Goal: Share content: Share content

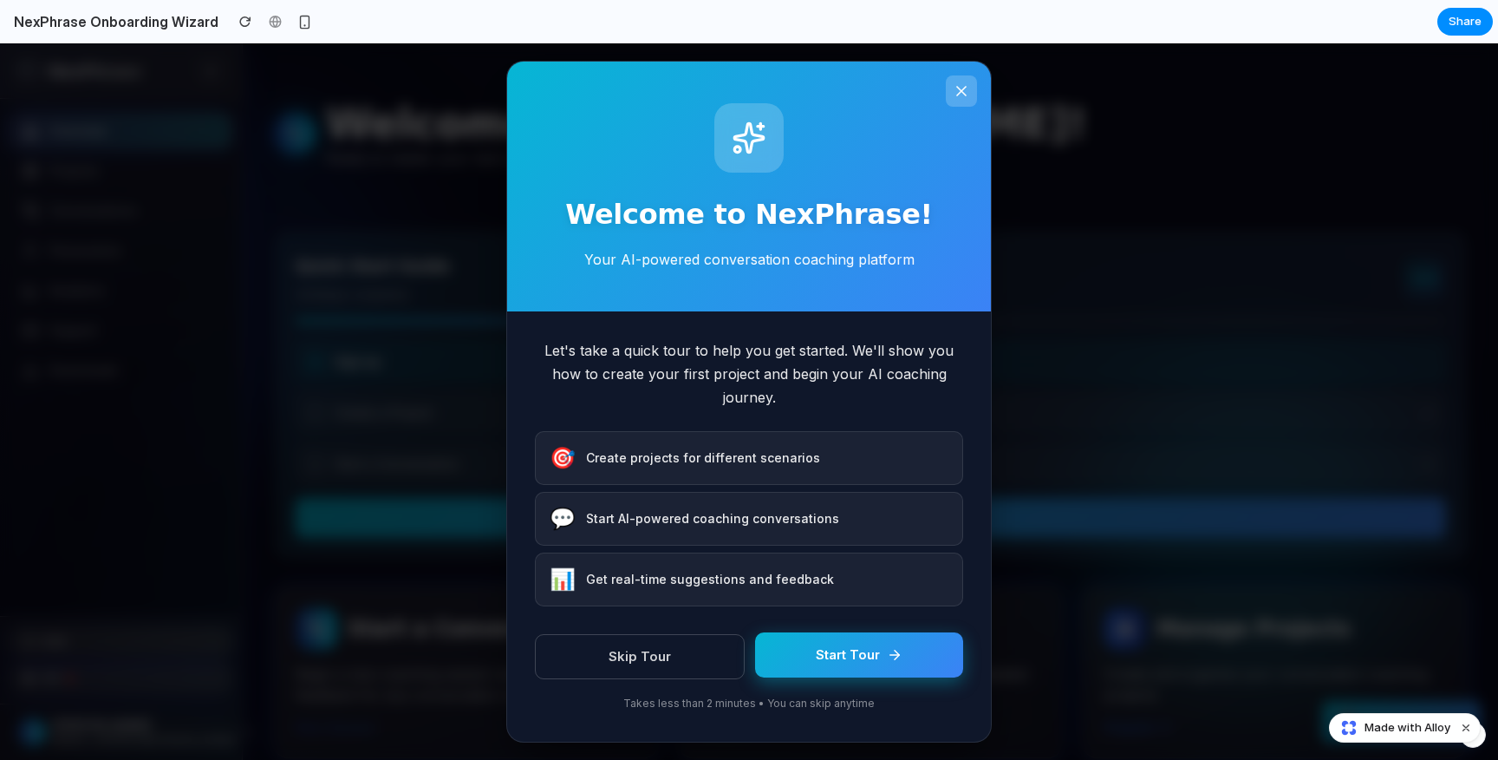
click at [919, 663] on button "Start Tour" at bounding box center [859, 655] width 208 height 46
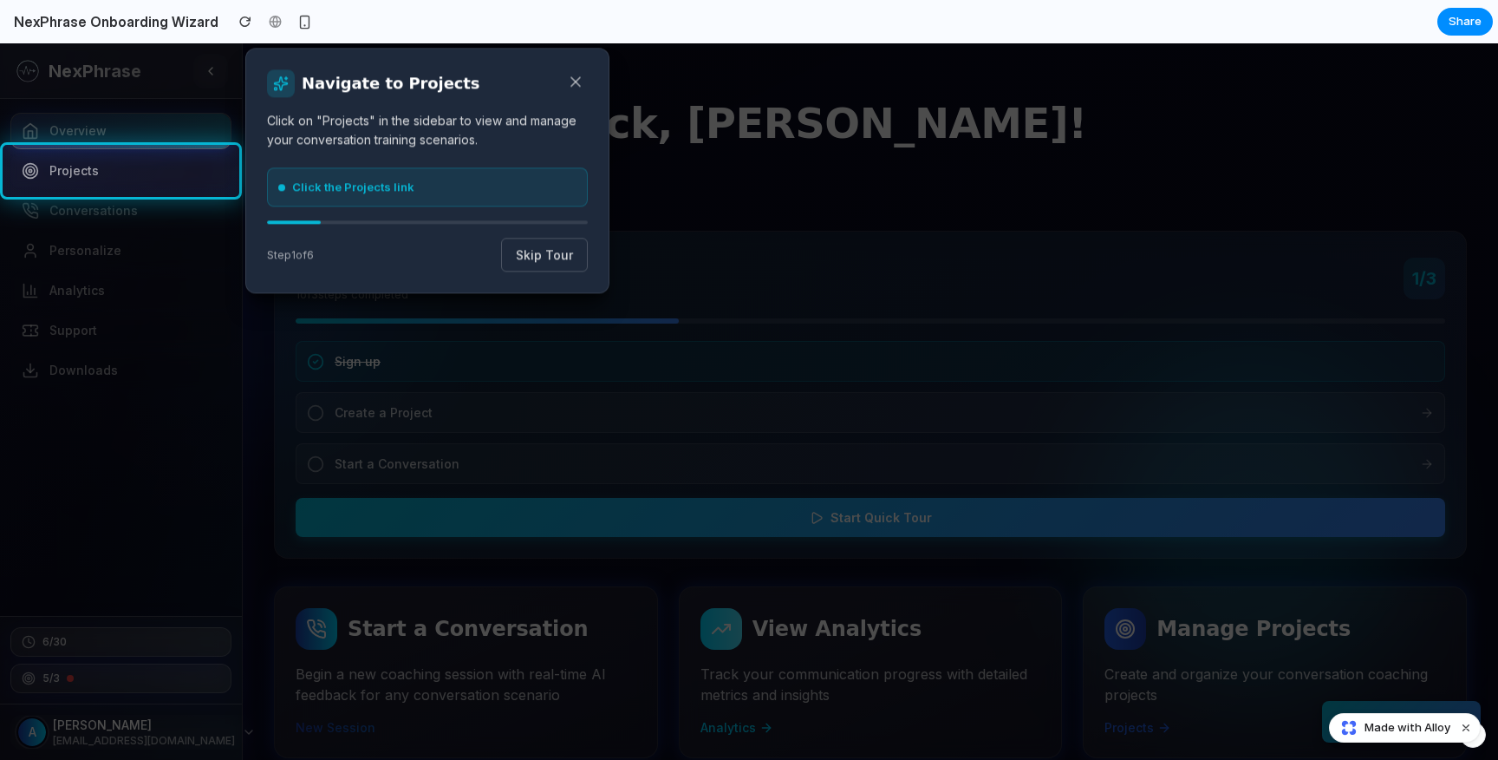
click at [559, 230] on div "Navigate to Projects Click on "Projects" in the sidebar to view and manage your…" at bounding box center [427, 170] width 364 height 245
drag, startPoint x: 395, startPoint y: 194, endPoint x: 507, endPoint y: 216, distance: 113.9
click at [506, 216] on div "Navigate to Projects Click on "Projects" in the sidebar to view and manage your…" at bounding box center [427, 170] width 364 height 245
click at [546, 262] on button "Skip Tour" at bounding box center [544, 255] width 87 height 34
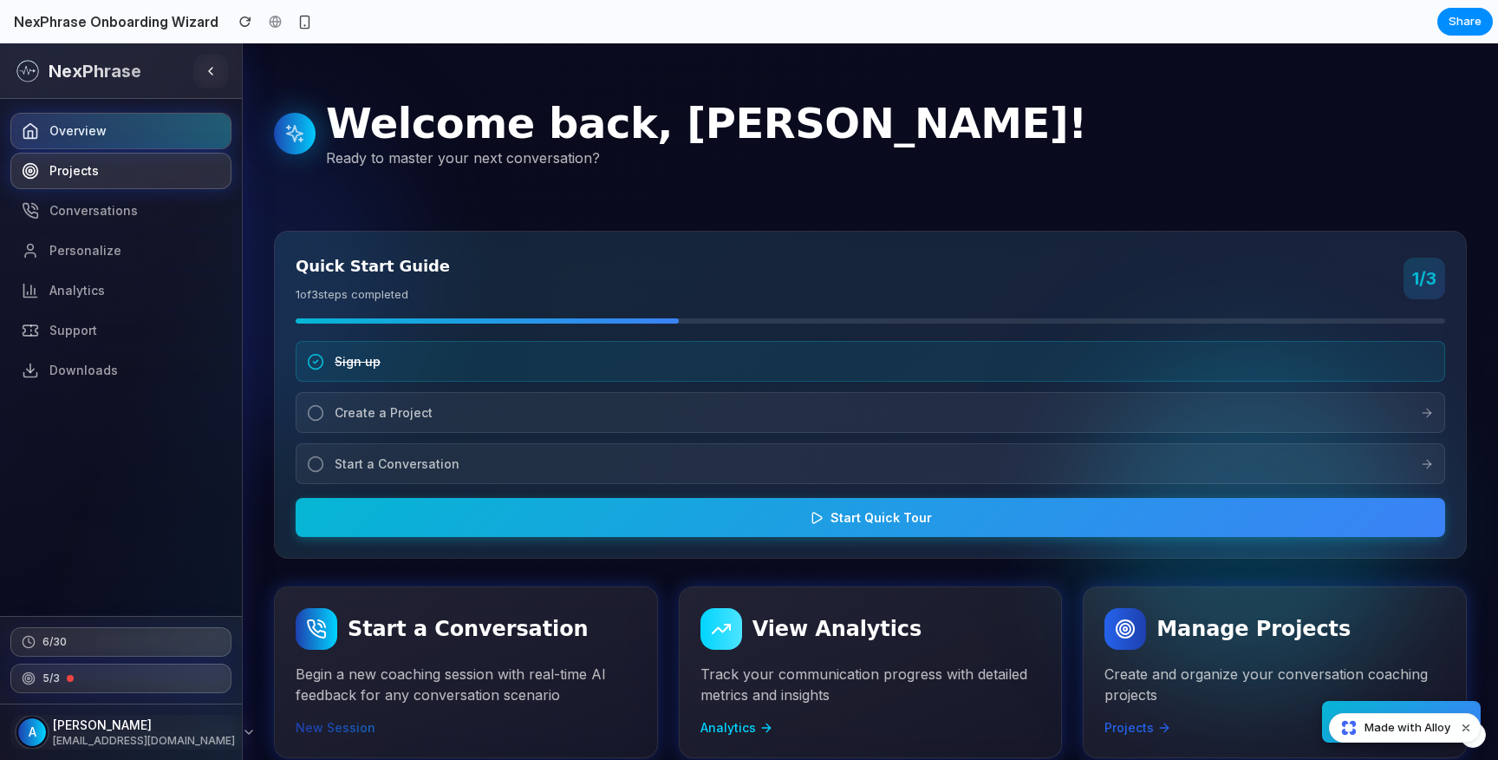
click at [41, 173] on link "Projects" at bounding box center [120, 171] width 221 height 36
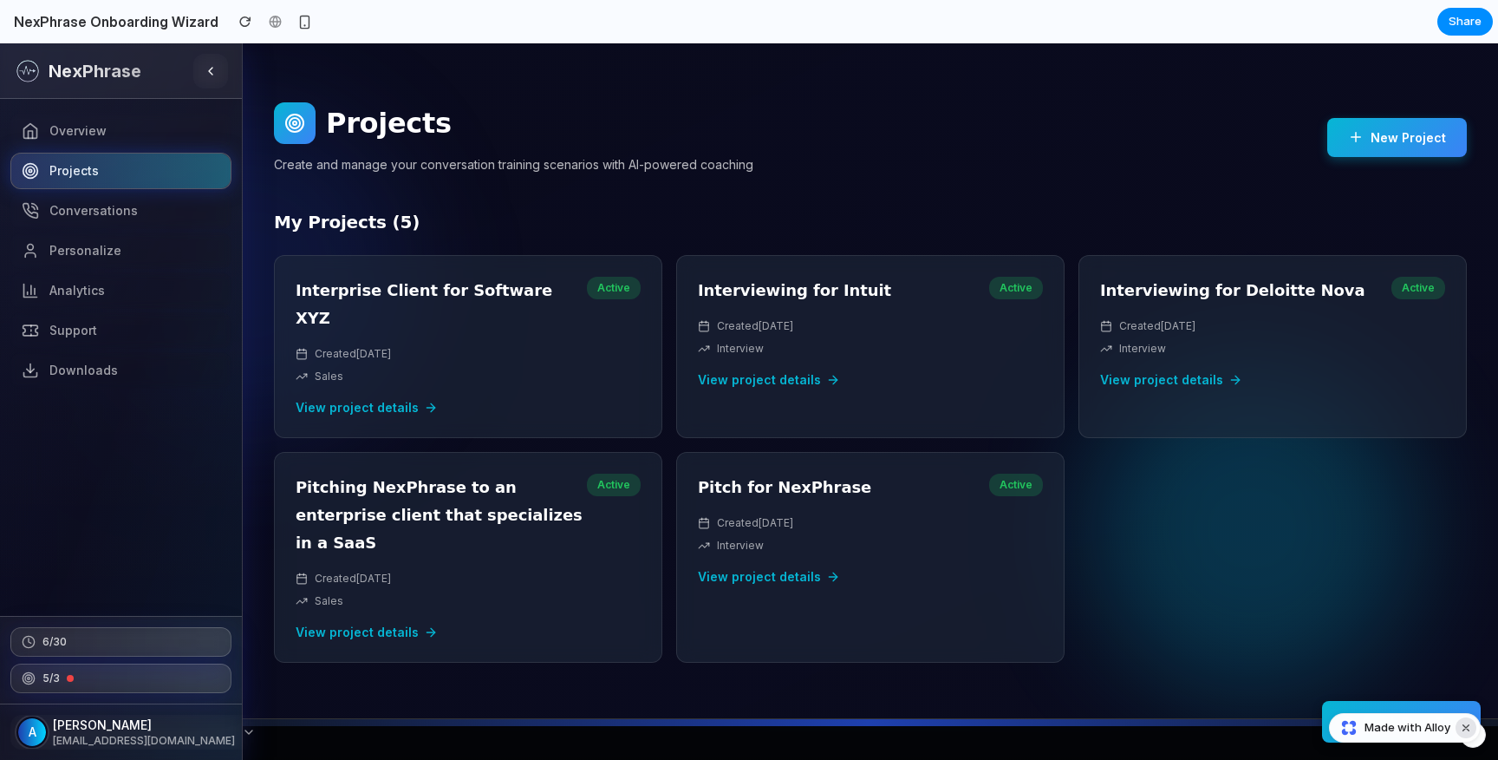
click at [1464, 727] on button "Dismiss watermark" at bounding box center [1466, 727] width 21 height 21
click at [1432, 723] on button "🎯 Quick Start Tour" at bounding box center [1401, 720] width 159 height 42
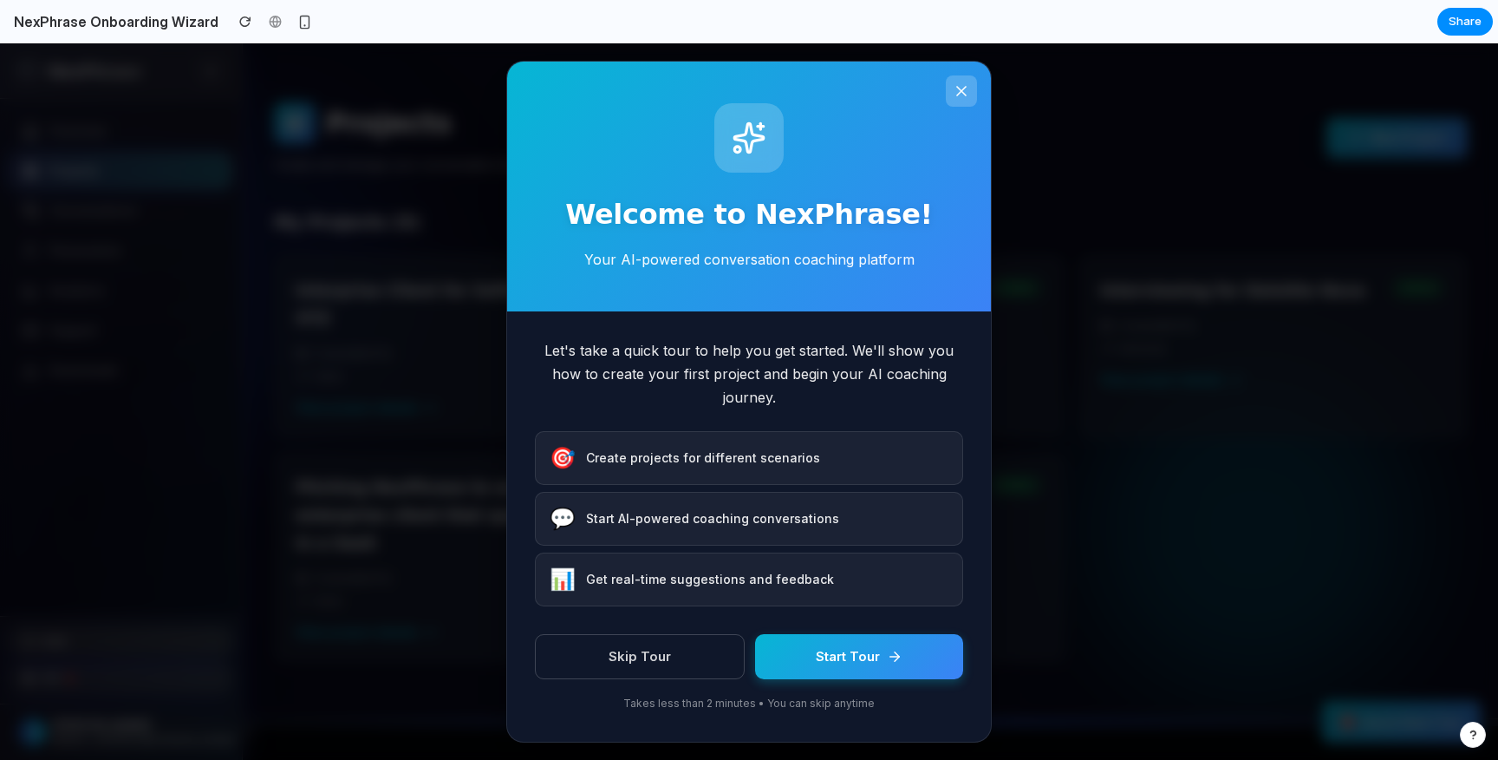
click at [949, 86] on button at bounding box center [961, 90] width 31 height 31
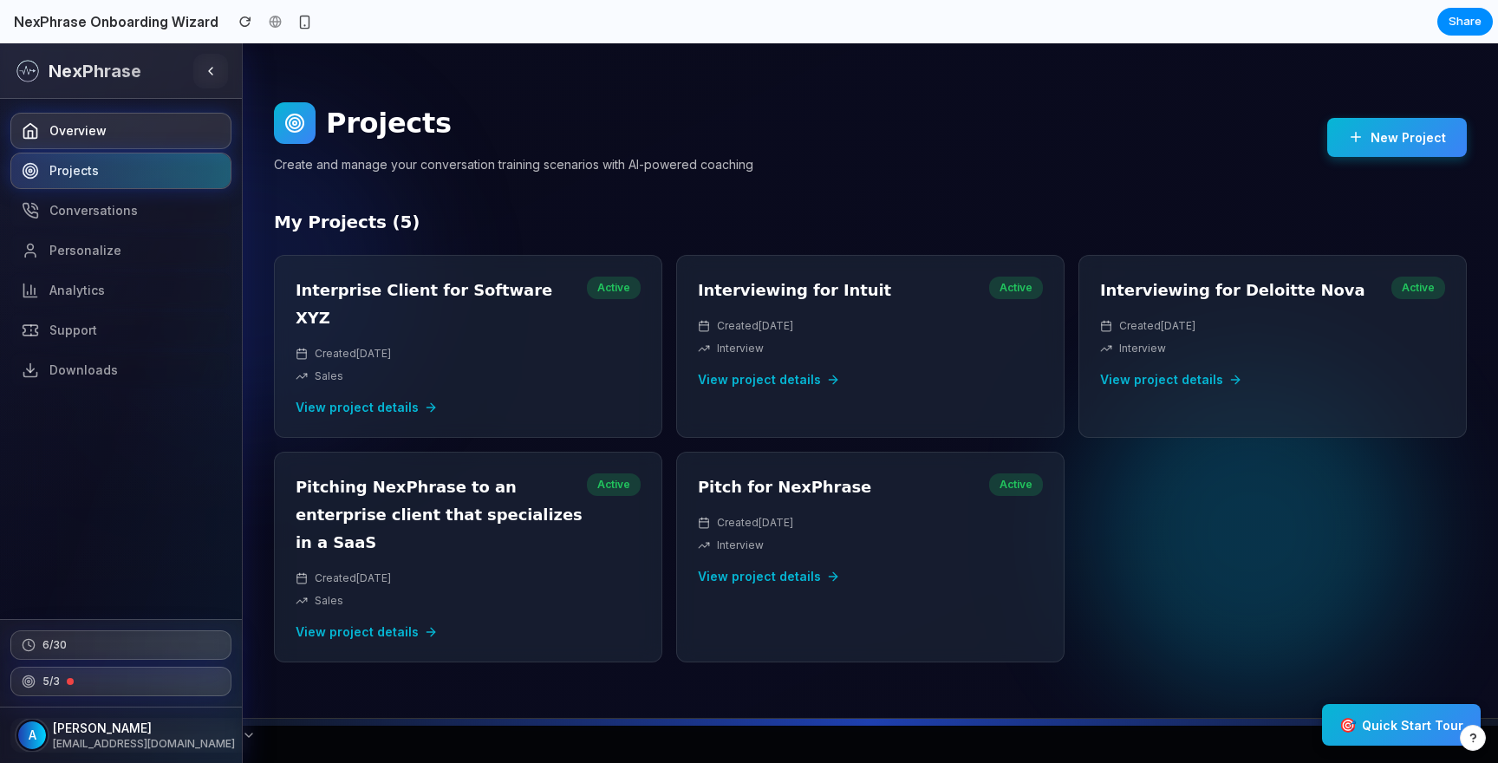
click at [131, 126] on link "Overview" at bounding box center [120, 131] width 221 height 36
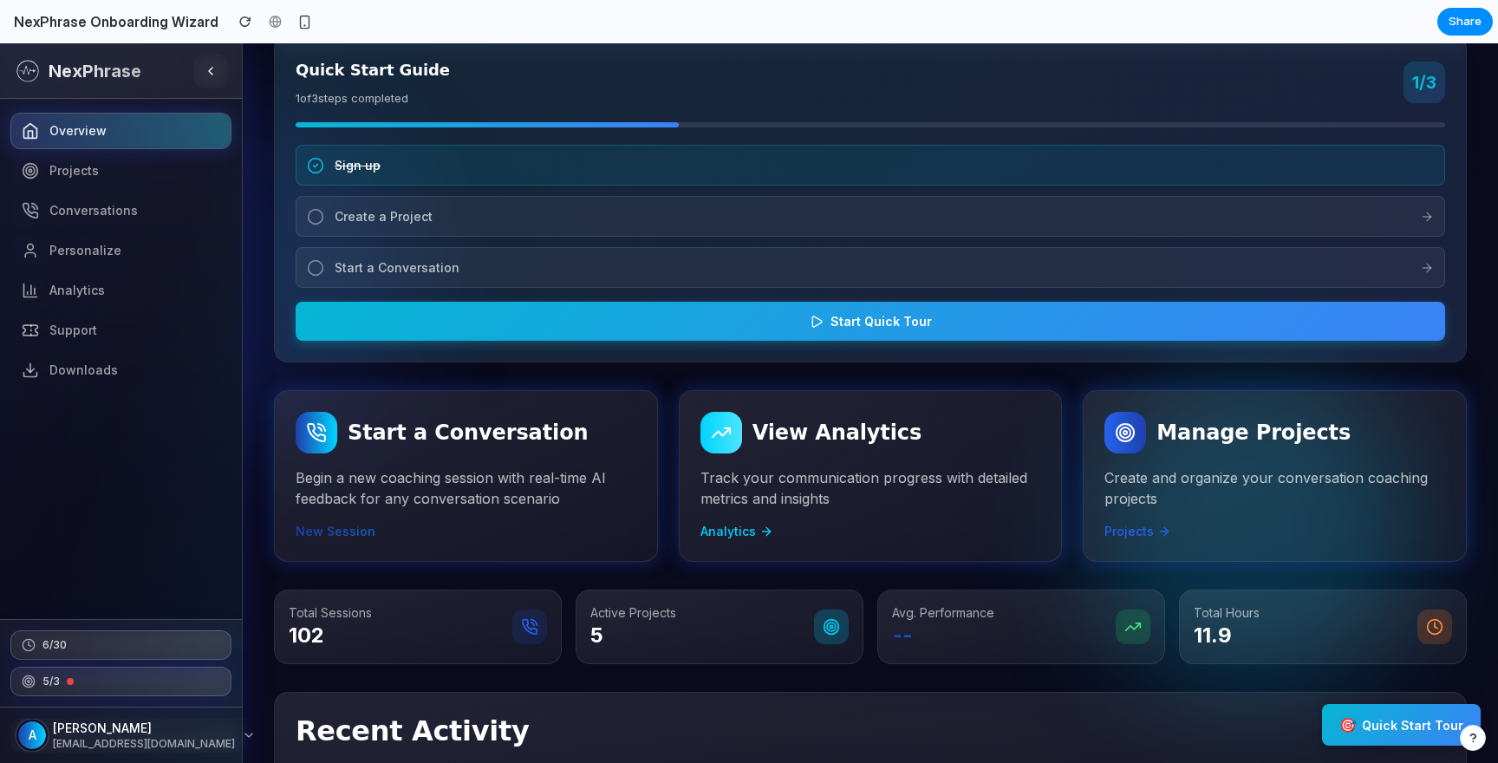
scroll to position [223, 0]
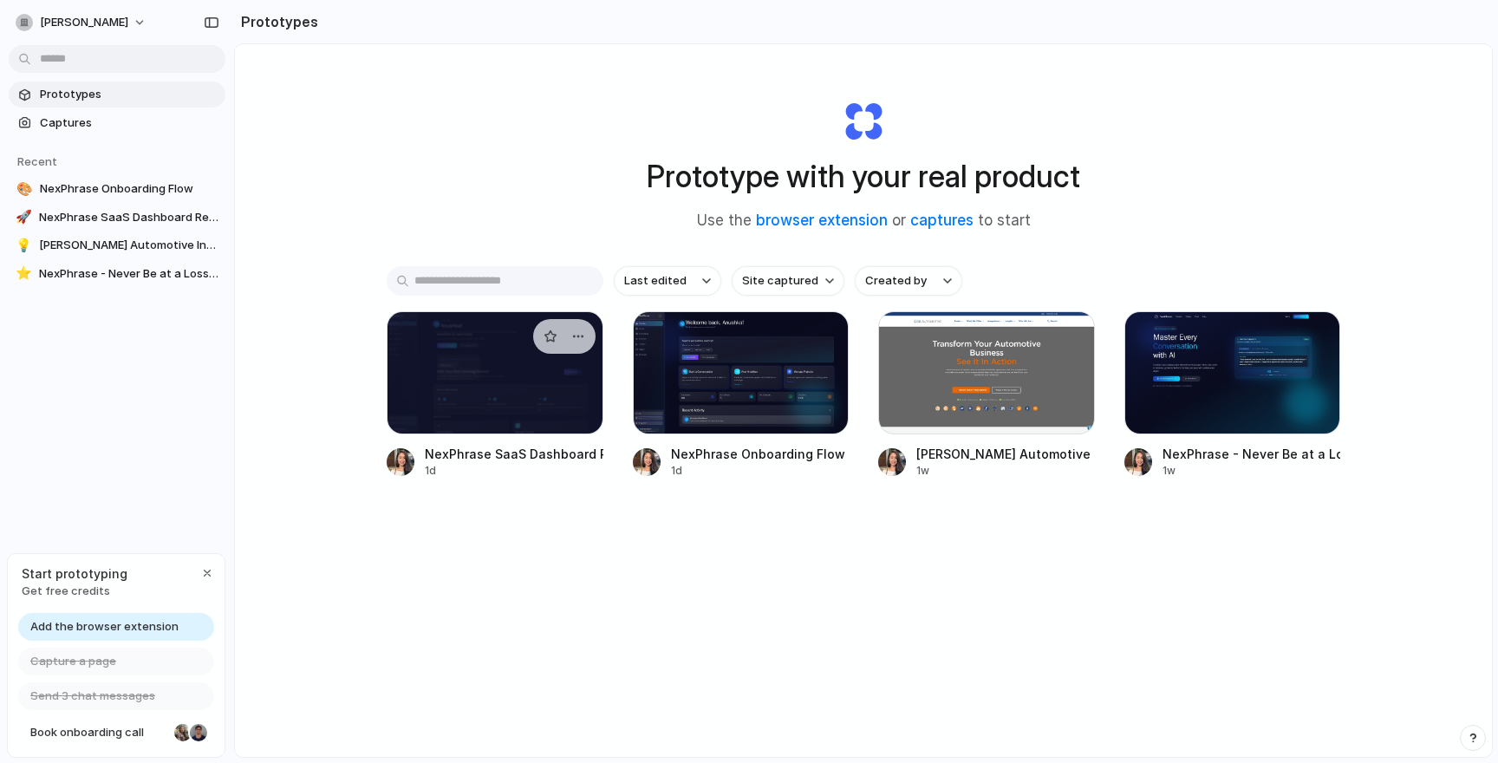
click at [520, 392] on div at bounding box center [495, 372] width 217 height 123
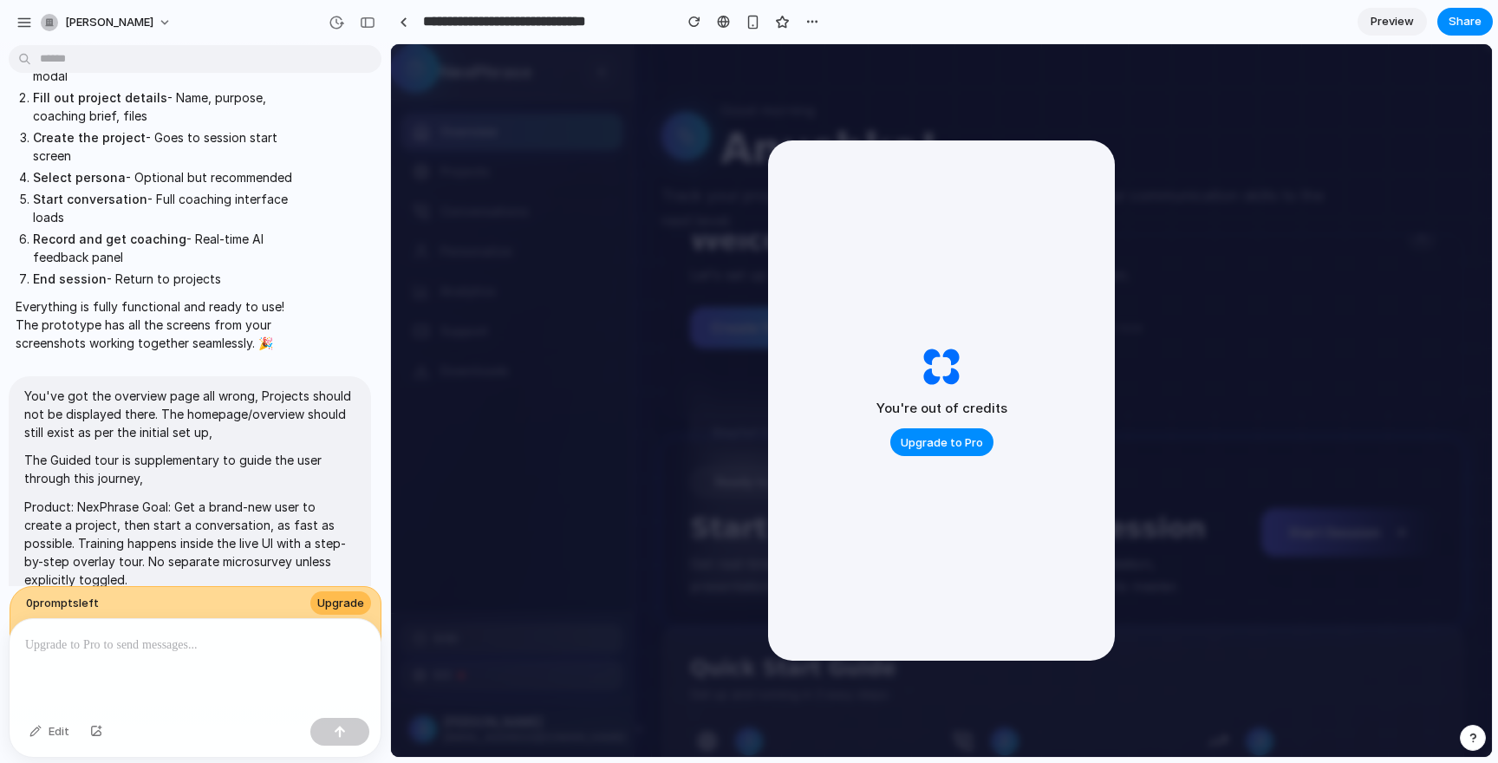
scroll to position [11441, 0]
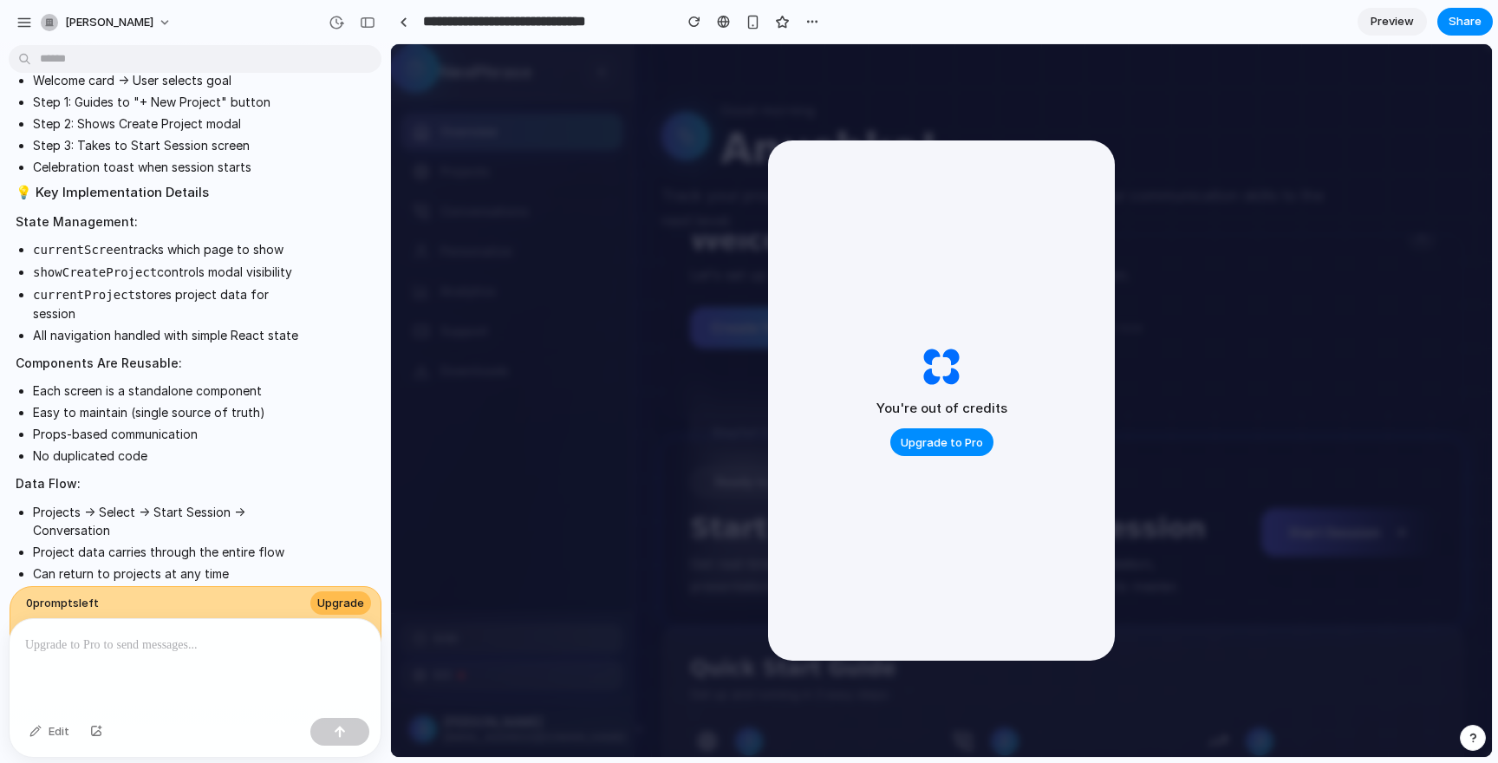
click at [630, 310] on nav "Overview Projects Conversations Personalize Analytics Support Downloads" at bounding box center [512, 356] width 242 height 513
click at [1378, 29] on span "Preview" at bounding box center [1392, 21] width 43 height 17
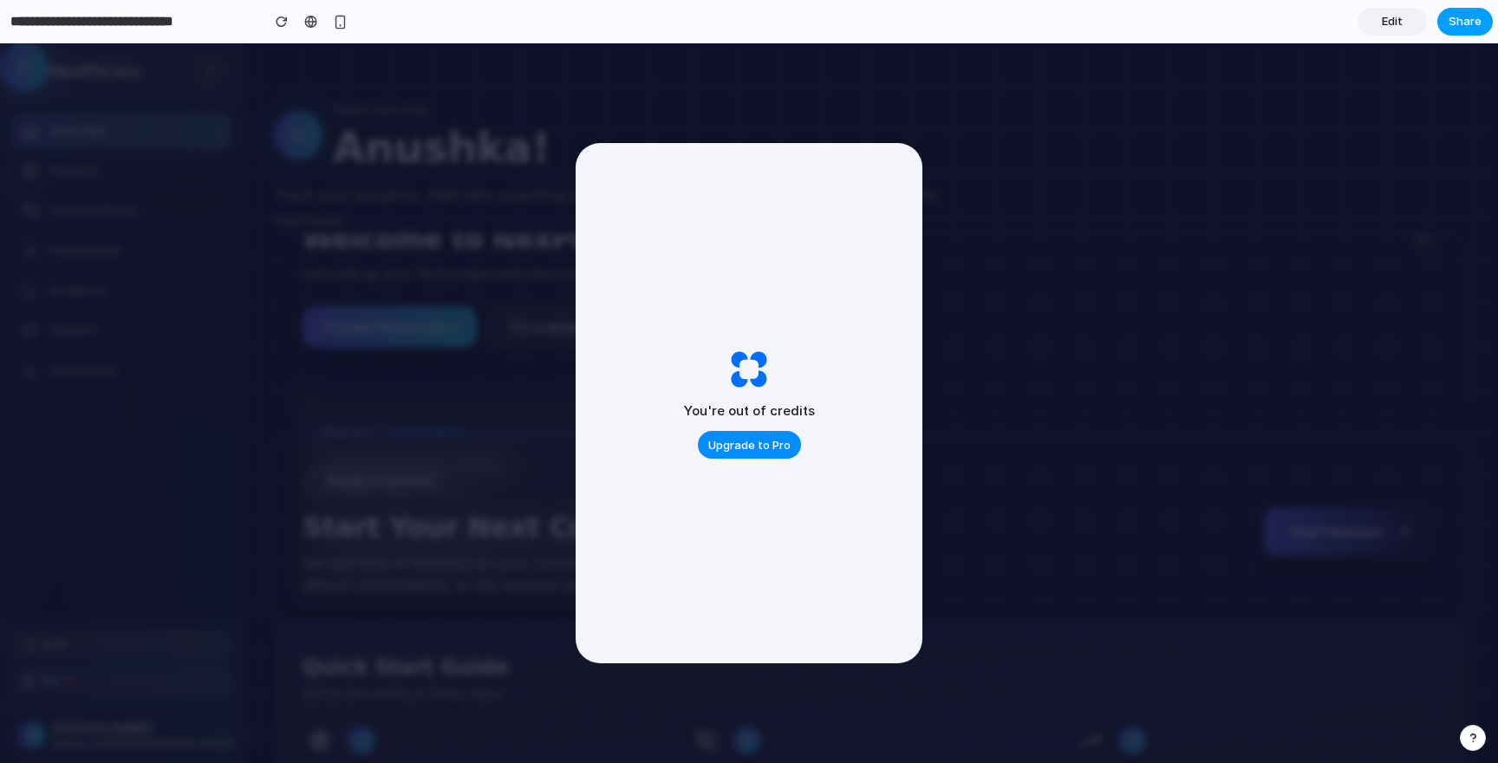
click at [1470, 17] on span "Share" at bounding box center [1465, 21] width 33 height 17
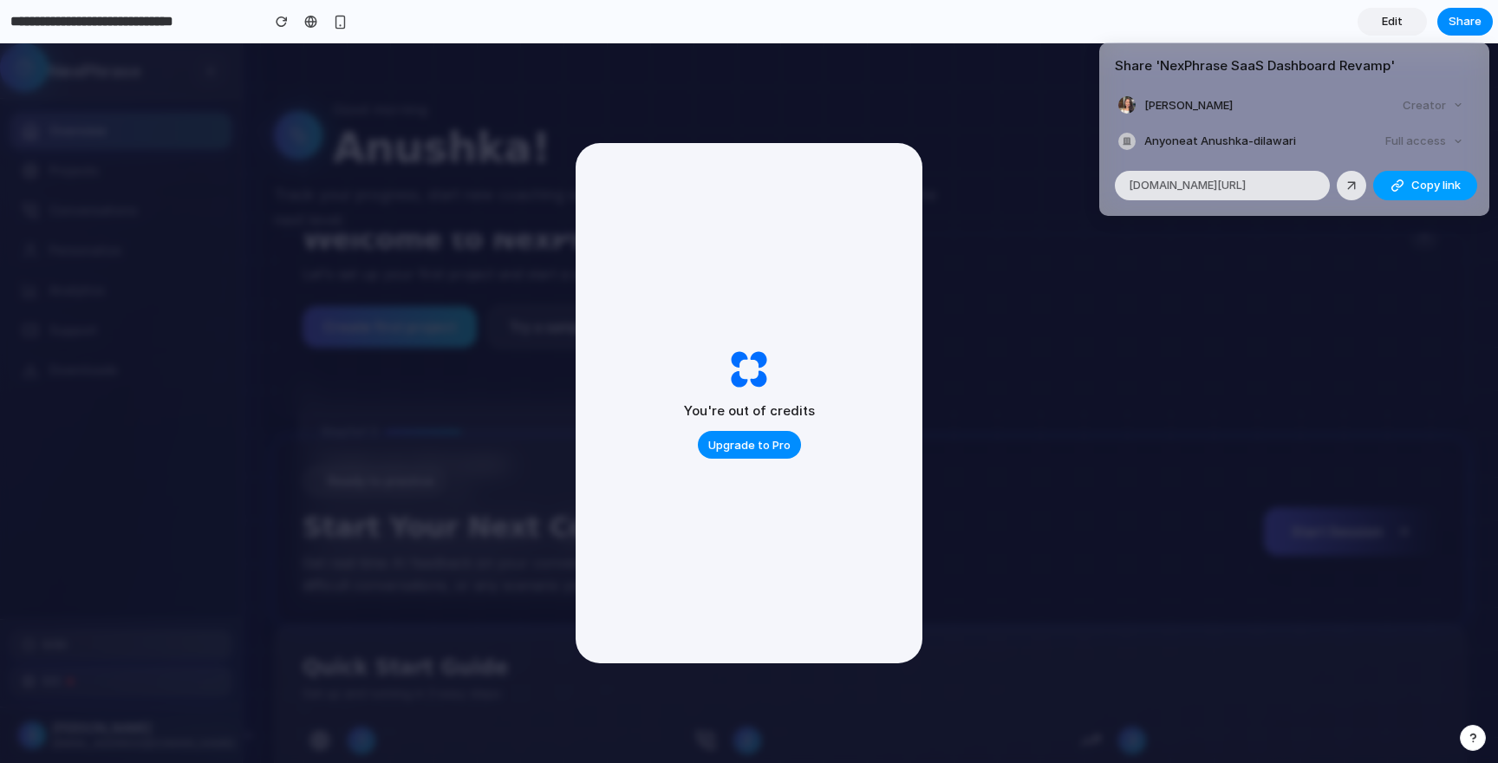
click at [1419, 192] on span "Copy link" at bounding box center [1436, 185] width 49 height 17
drag, startPoint x: 1197, startPoint y: 189, endPoint x: 728, endPoint y: 124, distance: 472.7
click at [1082, 184] on div "Share ' NexPhrase SaaS Dashboard Revamp ' Anushka Dilawari Creator Anyone at An…" at bounding box center [749, 381] width 1498 height 763
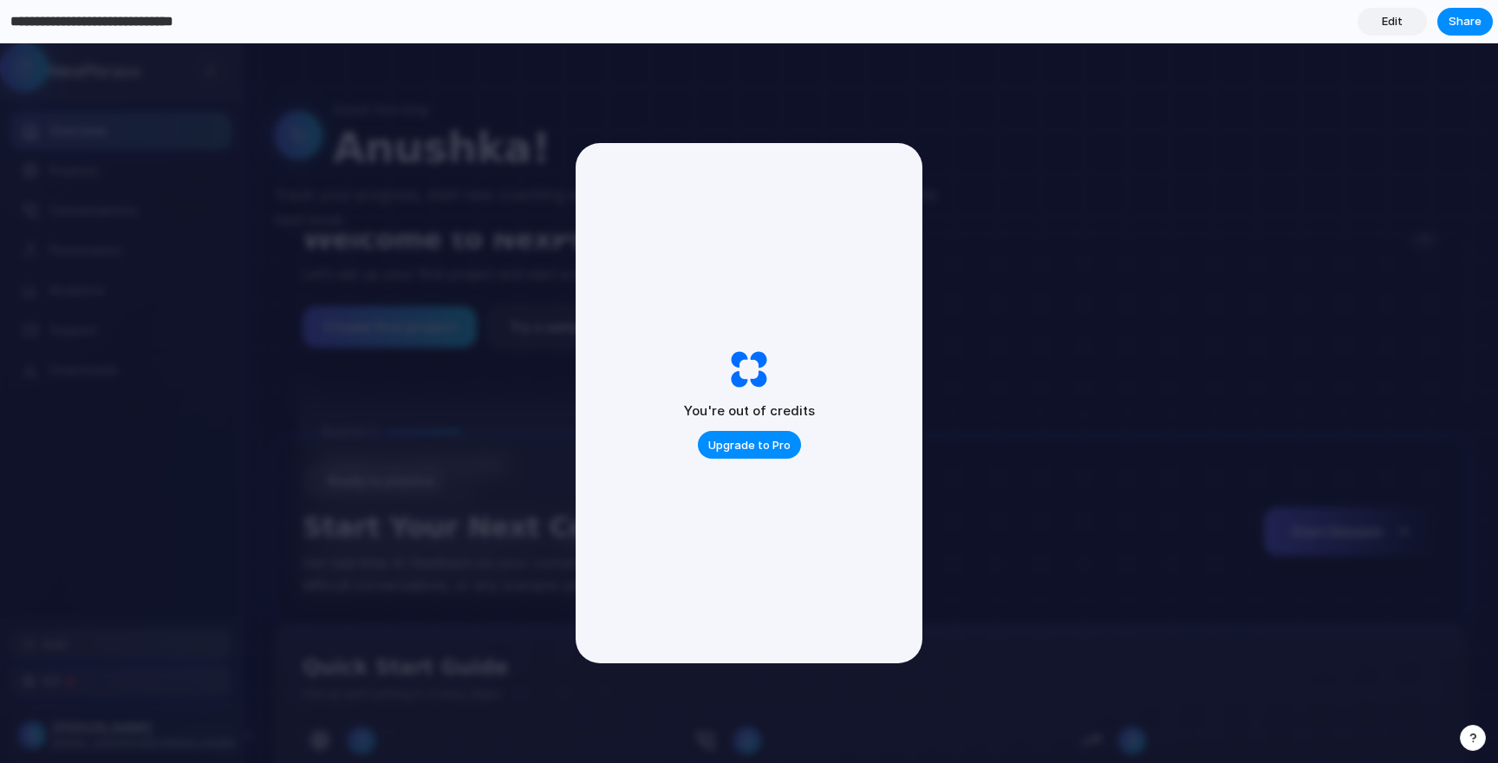
click at [55, 23] on input "**********" at bounding box center [131, 21] width 248 height 31
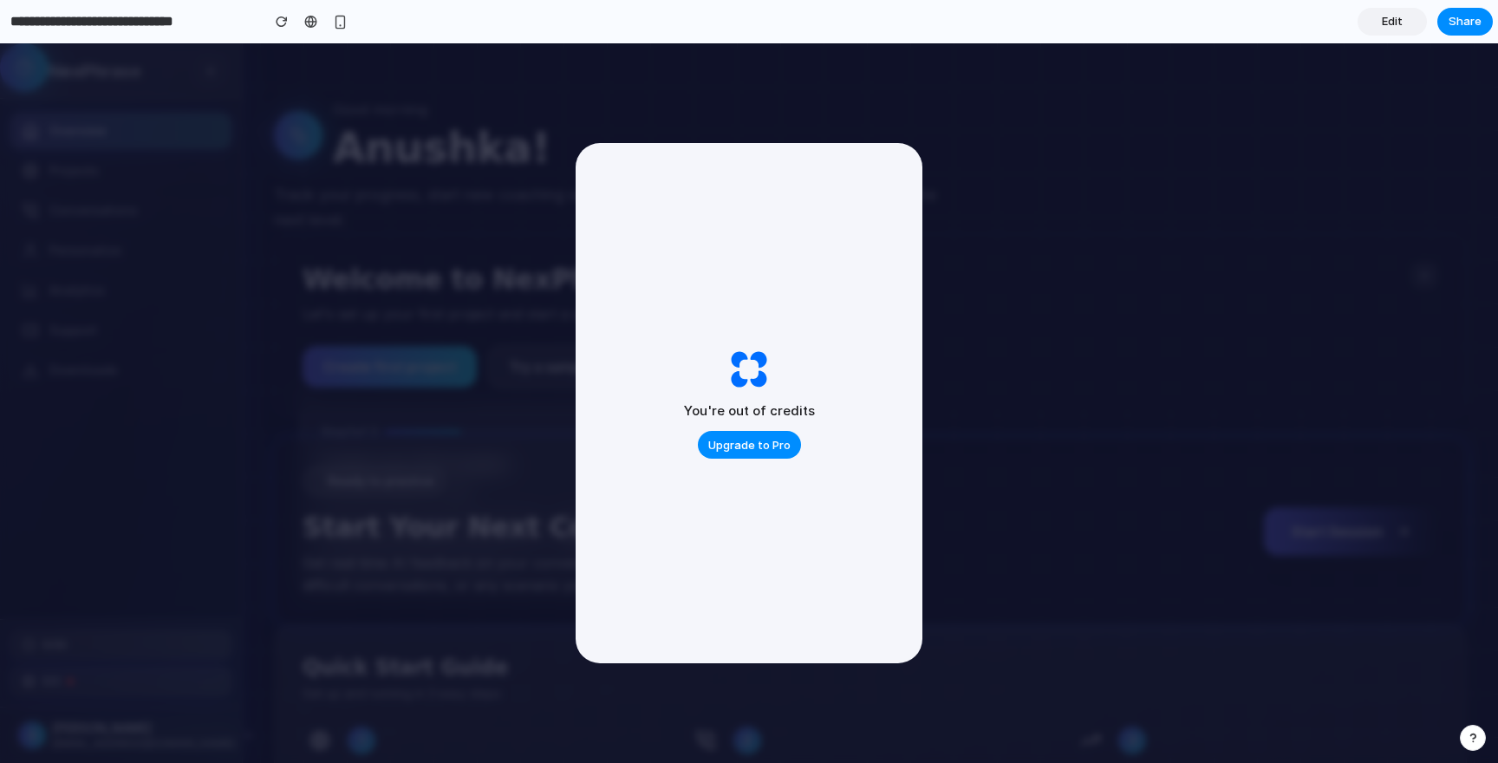
scroll to position [40, 0]
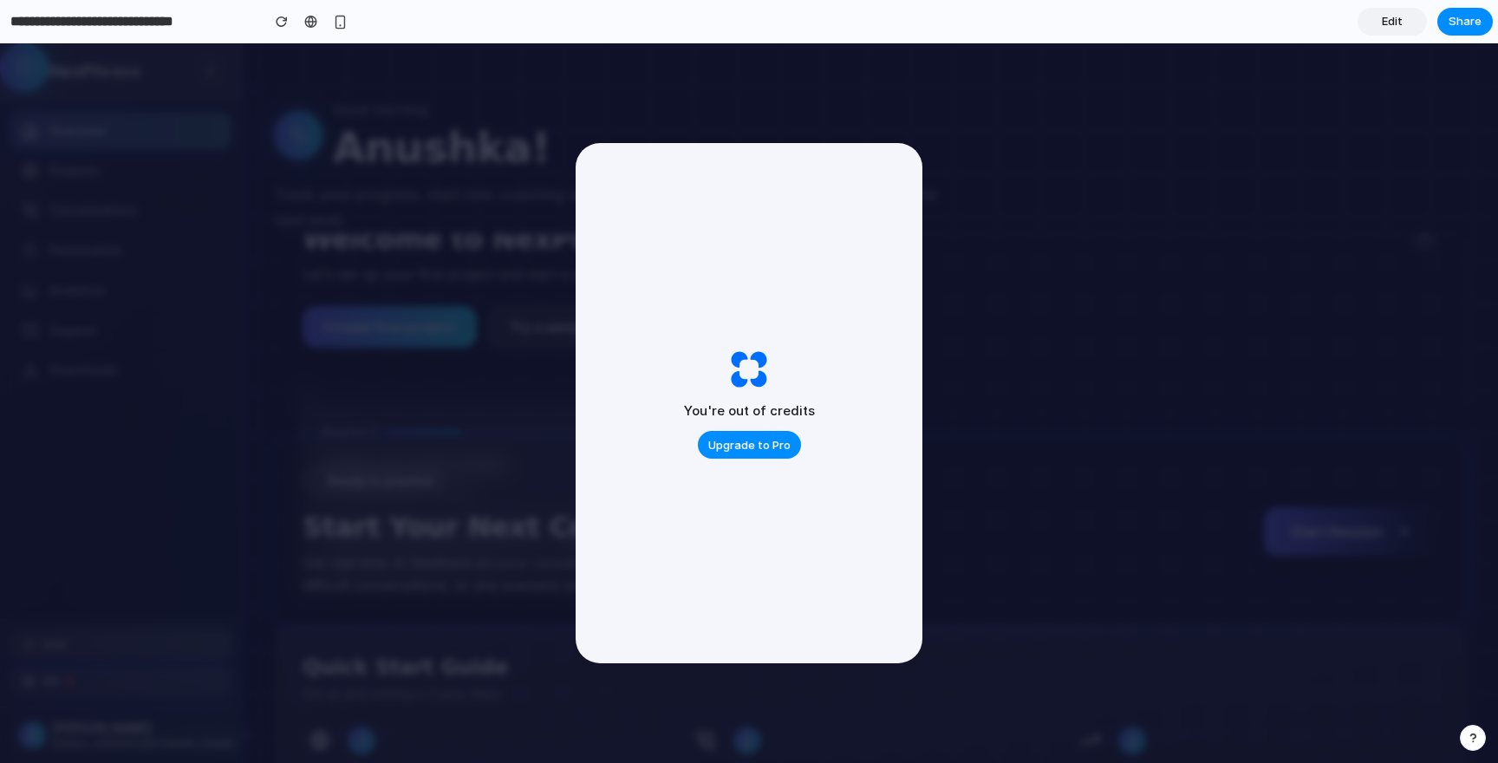
click at [937, 342] on div "Create first project Try a sample project Skip for now" at bounding box center [636, 326] width 666 height 43
click at [1072, 362] on div "Welcome to NexPhrase Let's set up your first project and start a quick mock con…" at bounding box center [870, 325] width 1193 height 184
click at [1485, 23] on button "Share" at bounding box center [1465, 22] width 55 height 28
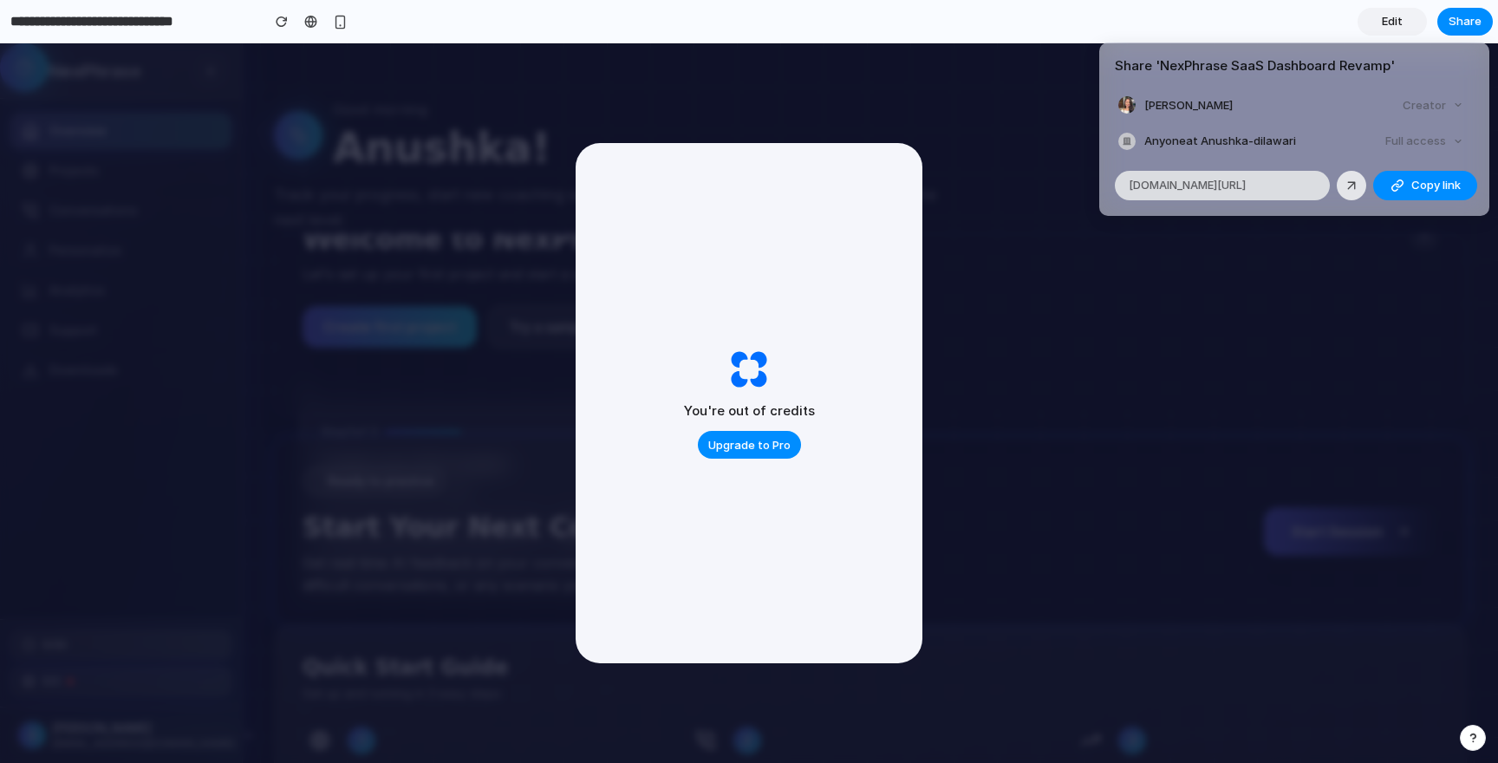
click at [1246, 181] on span "alloy.app/anushka-dilawari/p/38b0fea5-7f85-4c72-bc0b-810293c36108" at bounding box center [1187, 185] width 117 height 17
click at [1146, 570] on div "Share ' NexPhrase SaaS Dashboard Revamp ' Anushka Dilawari Creator Anyone at An…" at bounding box center [749, 381] width 1498 height 763
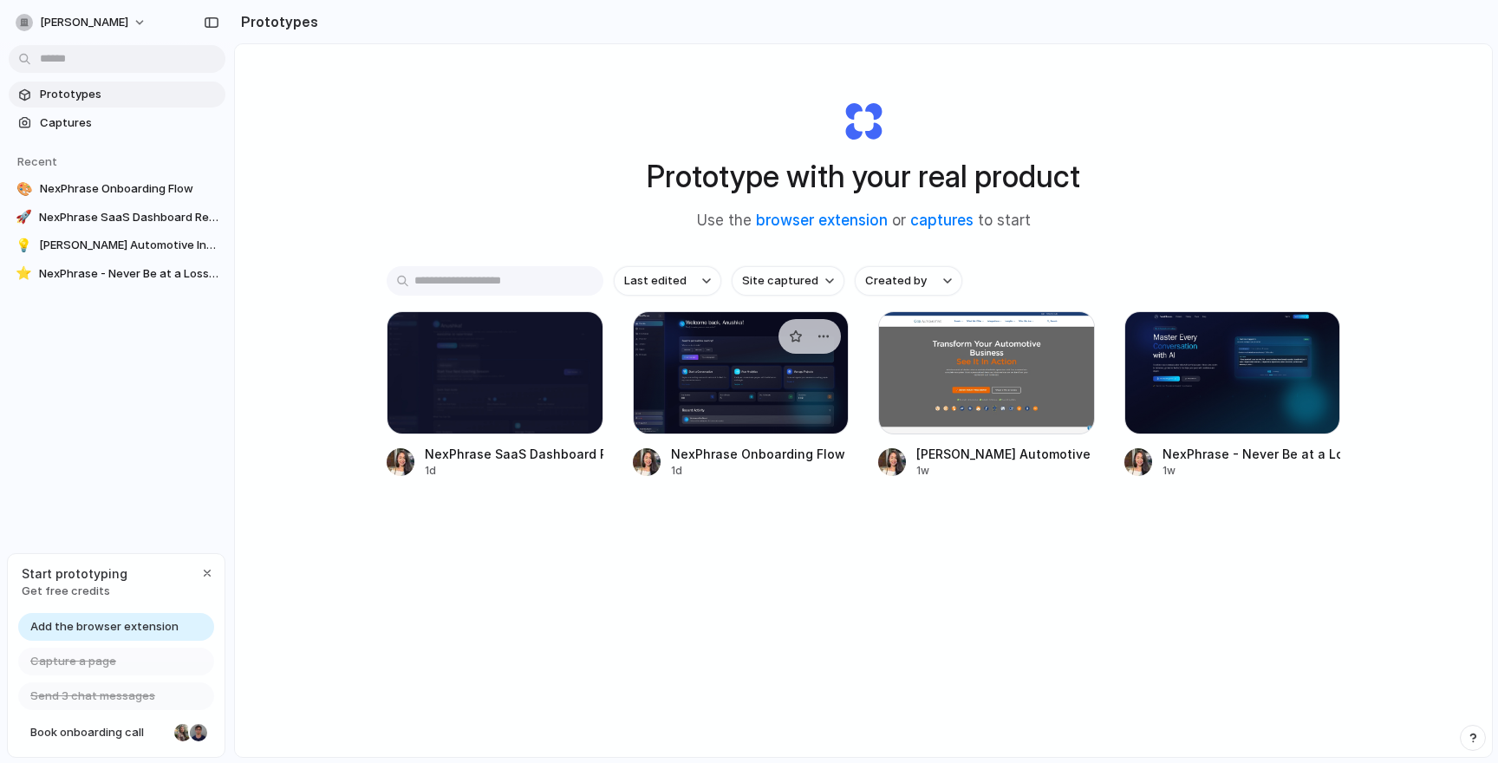
click at [766, 398] on div at bounding box center [741, 372] width 217 height 123
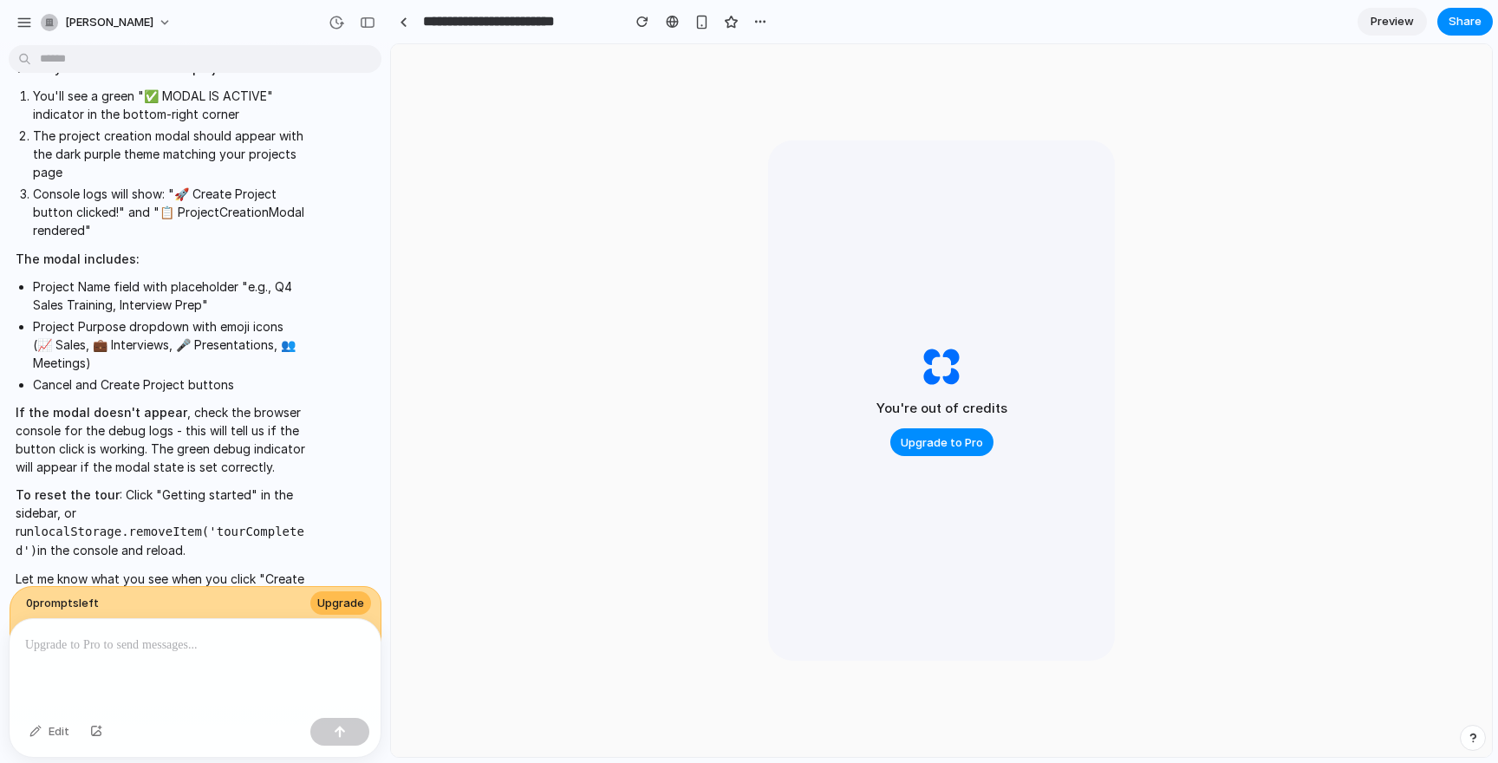
scroll to position [3366, 0]
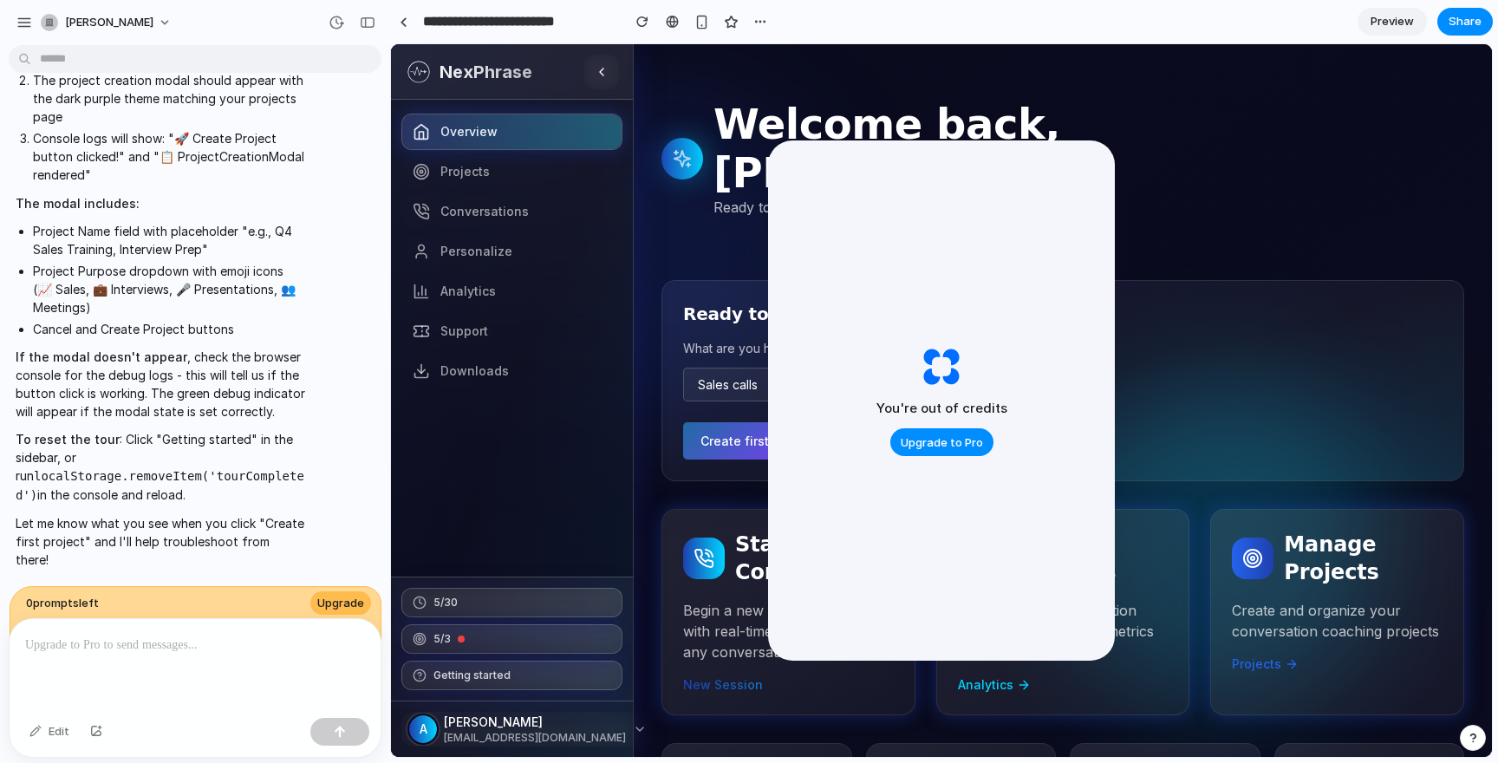
click at [737, 434] on span "Create first project" at bounding box center [758, 441] width 114 height 15
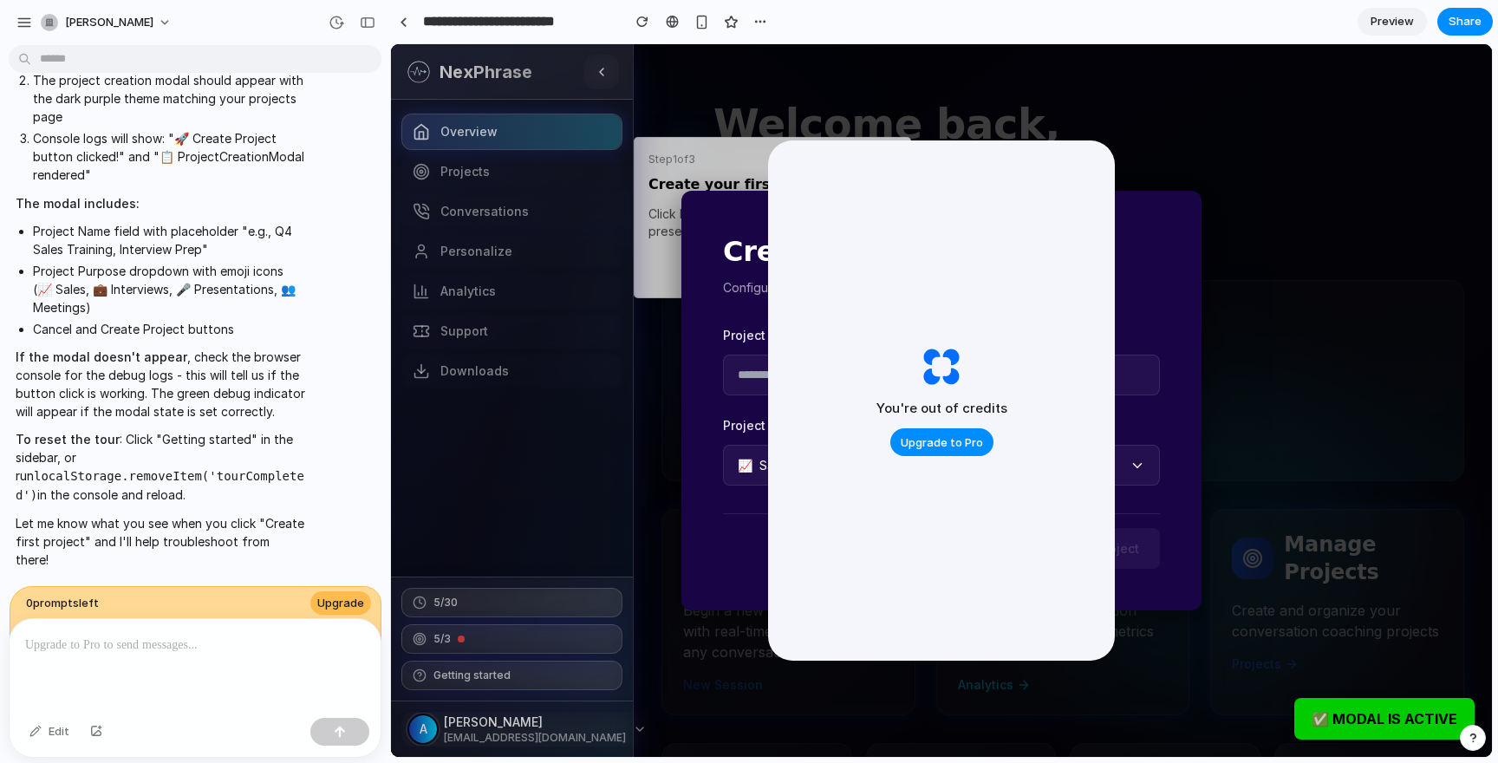
click at [1398, 30] on link "Preview" at bounding box center [1392, 22] width 69 height 28
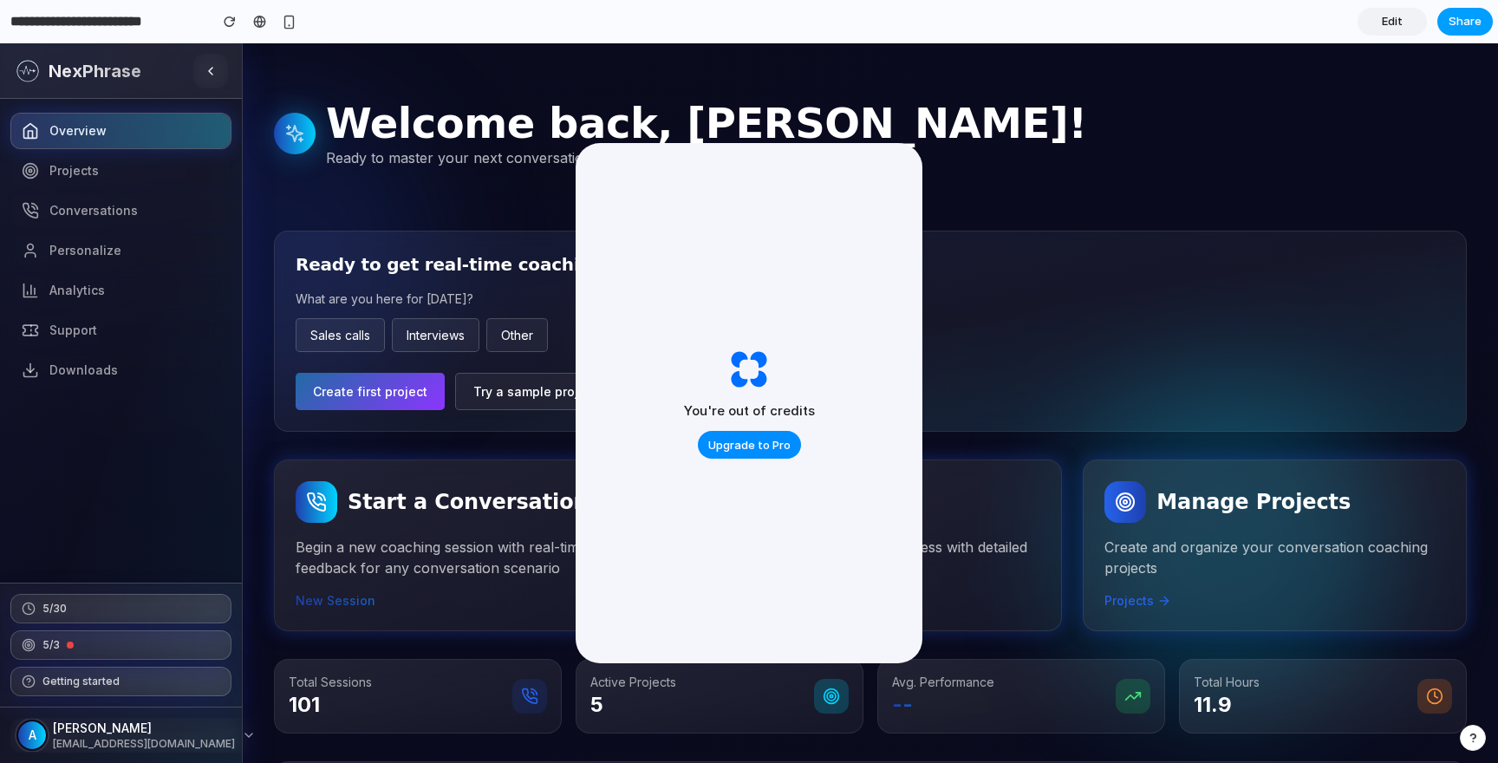
click at [1471, 14] on span "Share" at bounding box center [1465, 21] width 33 height 17
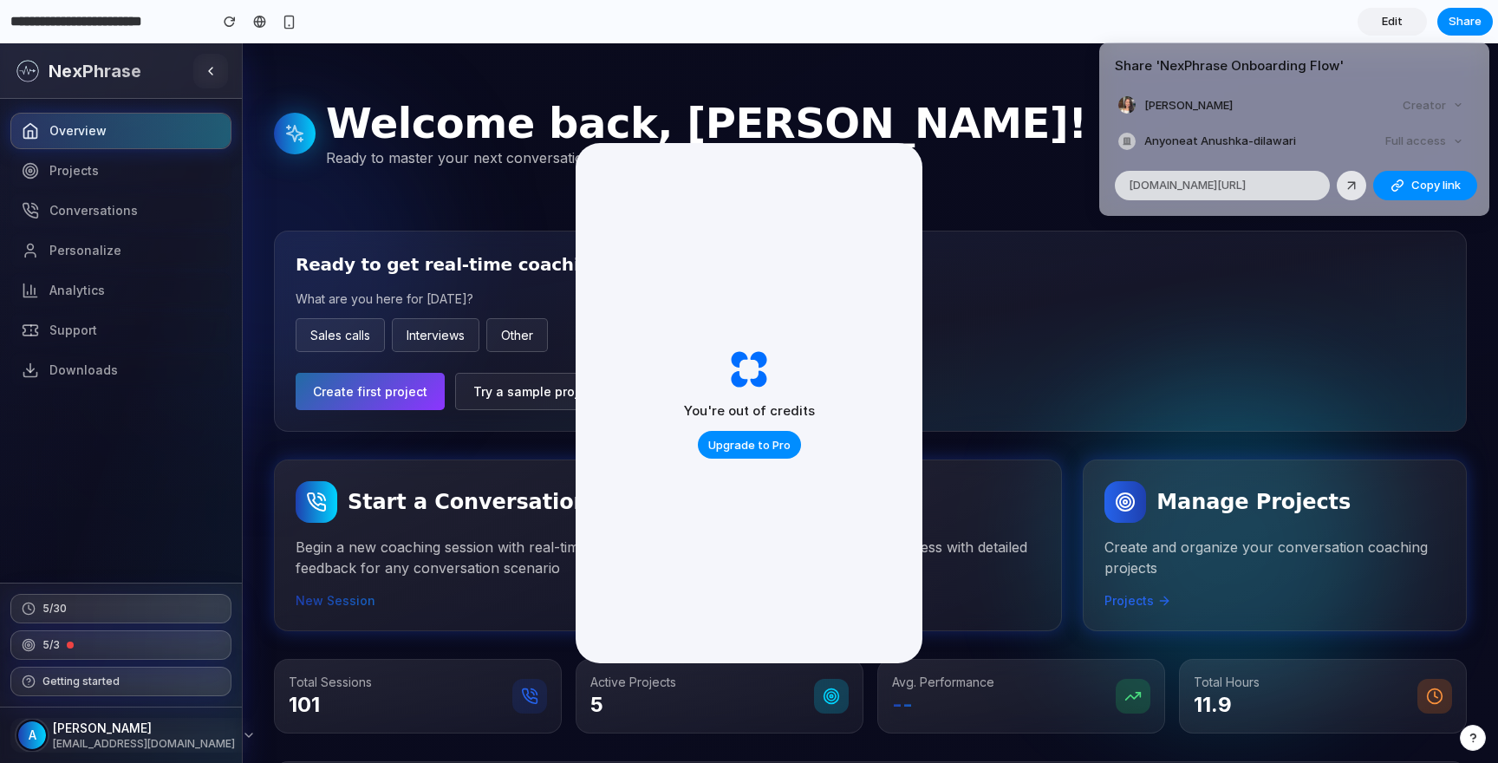
click at [1246, 186] on span "[DOMAIN_NAME][URL]" at bounding box center [1187, 185] width 117 height 17
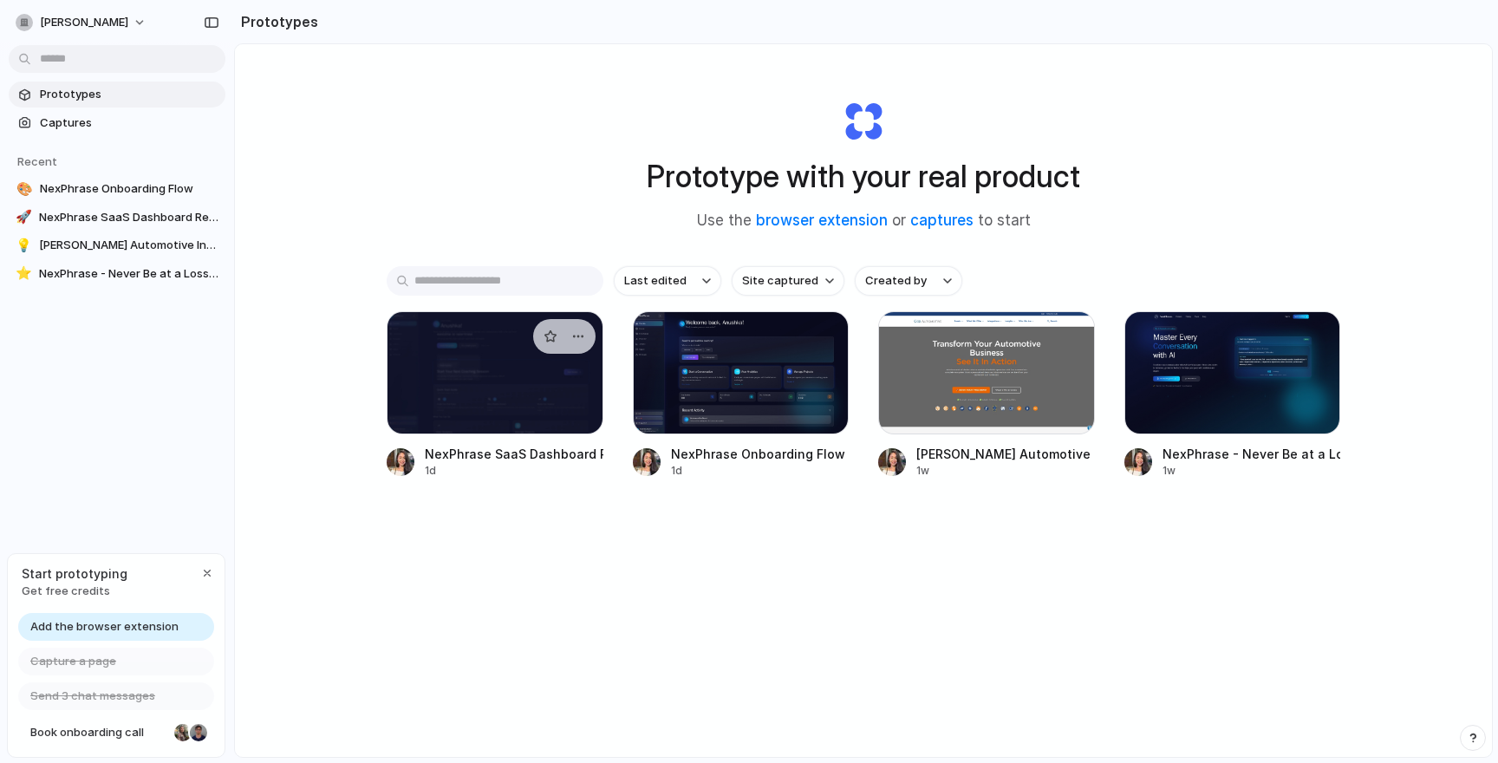
click at [440, 420] on div at bounding box center [495, 372] width 217 height 123
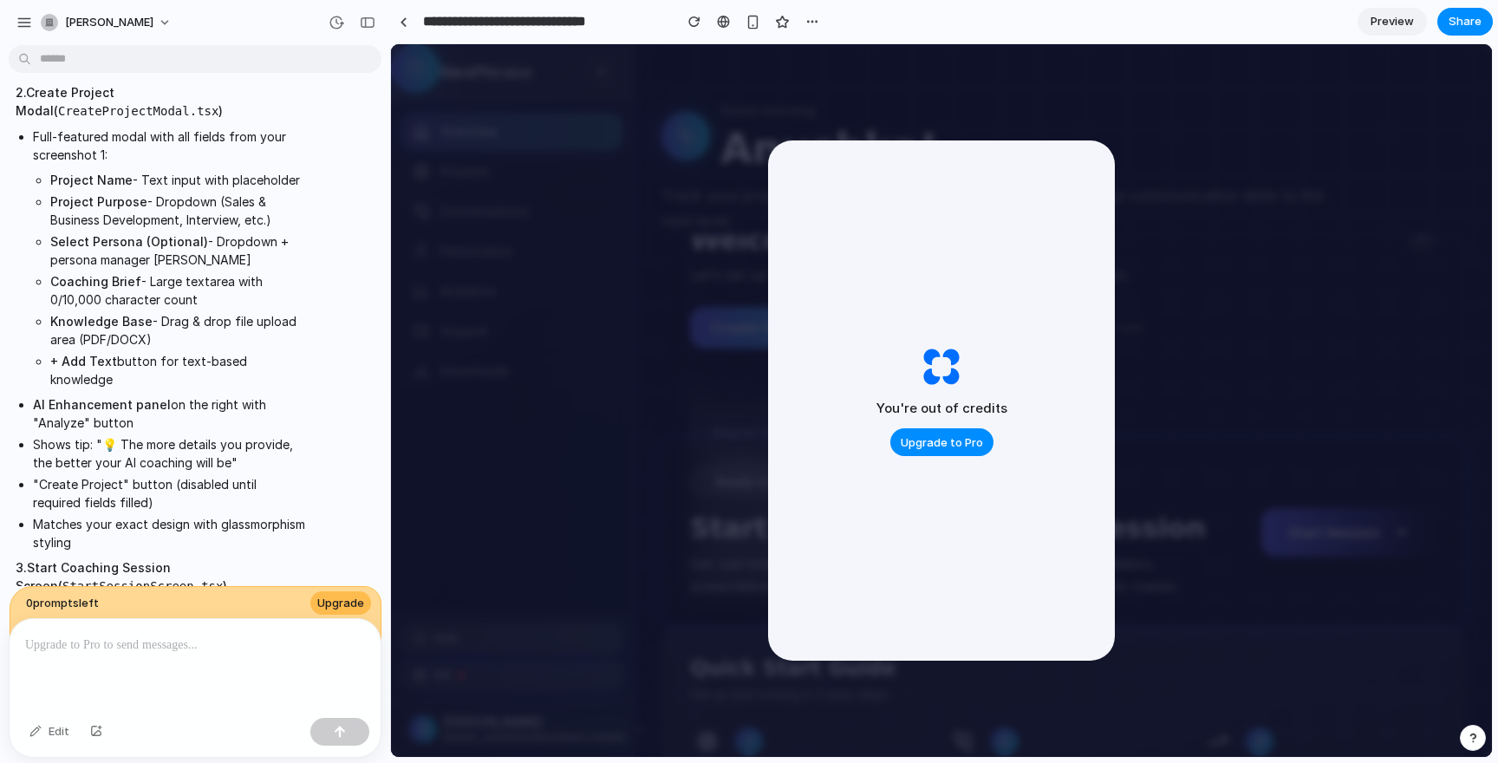
scroll to position [9318, 0]
drag, startPoint x: 26, startPoint y: 145, endPoint x: 328, endPoint y: 495, distance: 462.3
copy span "After the user creates a new Project, We need to be able to get them to add the…"
